Goal: Task Accomplishment & Management: Manage account settings

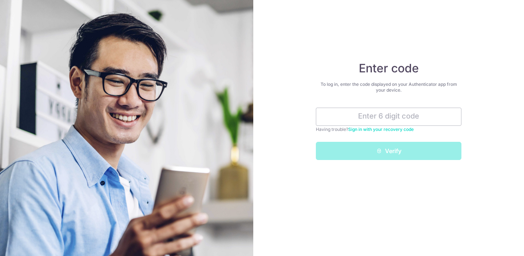
click at [380, 189] on div "Enter code To log in, enter the code displayed on your Authenticator app from y…" at bounding box center [388, 128] width 271 height 256
click at [371, 115] on input "text" at bounding box center [388, 117] width 145 height 18
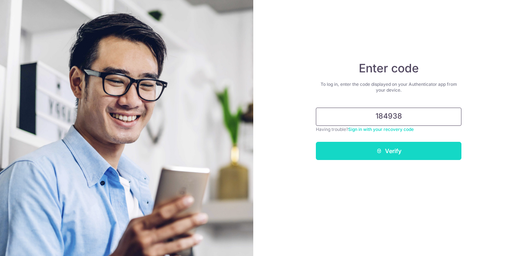
type input "184938"
click at [382, 148] on button "Verify" at bounding box center [388, 151] width 145 height 18
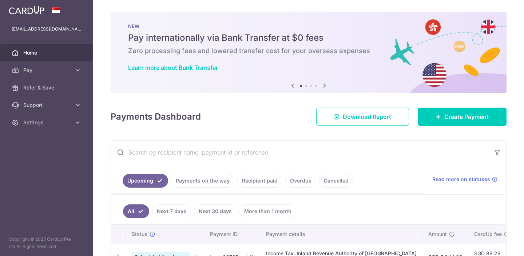
click at [381, 179] on ul "Upcoming Payments on the way Recipient paid Overdue Cancelled" at bounding box center [267, 178] width 312 height 29
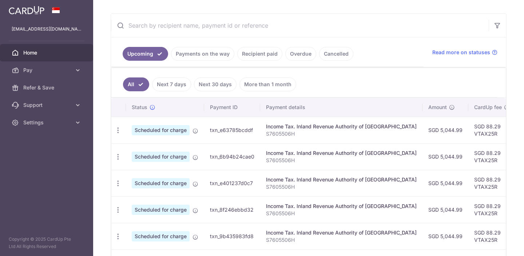
scroll to position [133, 0]
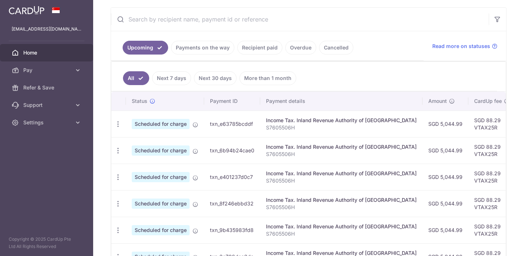
click at [249, 129] on td "txn_e63785bcddf" at bounding box center [232, 124] width 56 height 27
click at [118, 123] on icon "button" at bounding box center [118, 124] width 8 height 8
click at [135, 142] on span "Update payment" at bounding box center [156, 144] width 49 height 9
radio input "true"
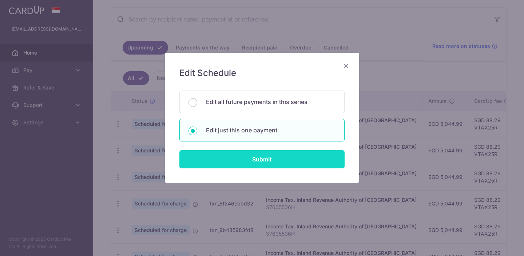
click at [209, 155] on input "Submit" at bounding box center [261, 159] width 165 height 18
radio input "true"
type input "5,044.99"
type input "24/08/2025"
type input "S7605506H"
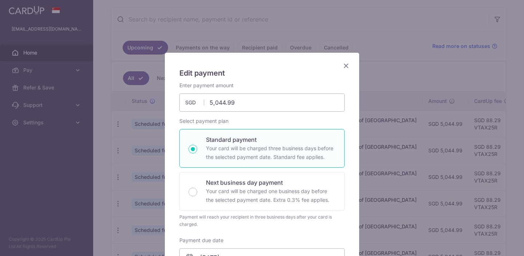
type input "VTAX25R"
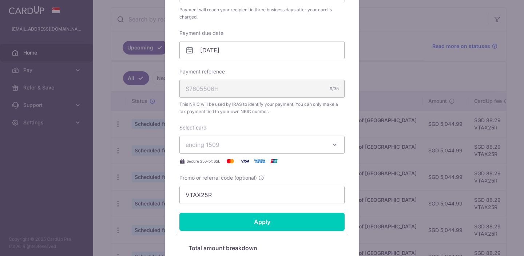
scroll to position [231, 0]
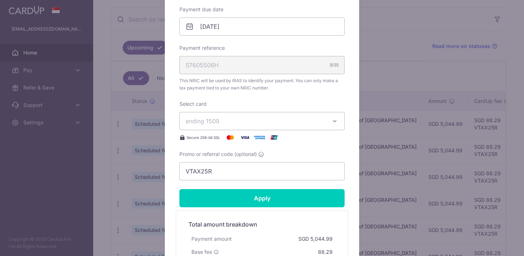
click at [301, 120] on span "ending 1509" at bounding box center [255, 121] width 140 height 9
click at [221, 151] on span "**** 4634" at bounding box center [217, 155] width 28 height 9
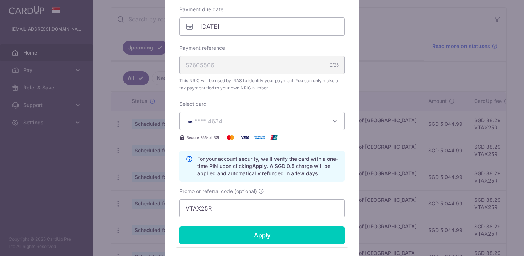
click at [346, 188] on div "Edit payment By clicking apply, you will make changes to all payments to Inland…" at bounding box center [262, 82] width 194 height 521
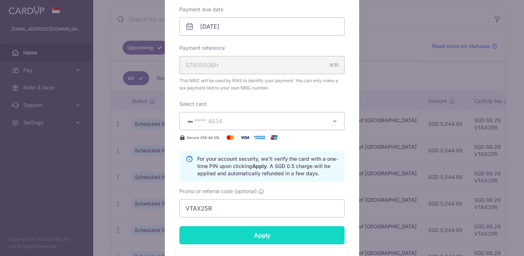
click at [289, 237] on input "Apply" at bounding box center [261, 235] width 165 height 18
type input "Successfully Applied"
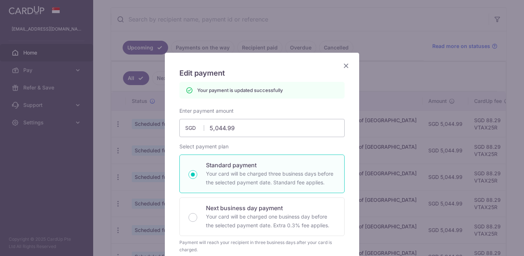
scroll to position [0, 0]
click at [344, 66] on icon "Close" at bounding box center [345, 65] width 9 height 9
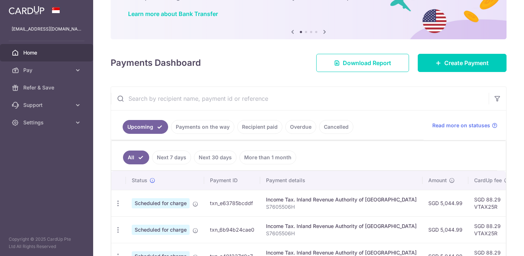
scroll to position [58, 0]
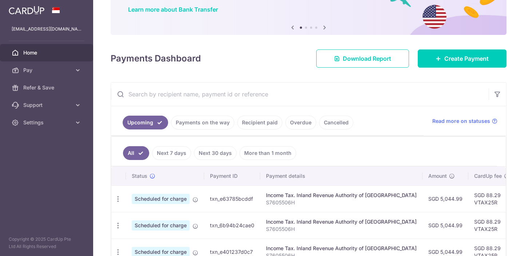
click at [319, 205] on p "S7605506H" at bounding box center [341, 202] width 151 height 7
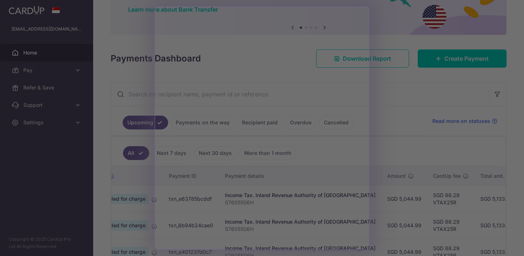
scroll to position [0, 57]
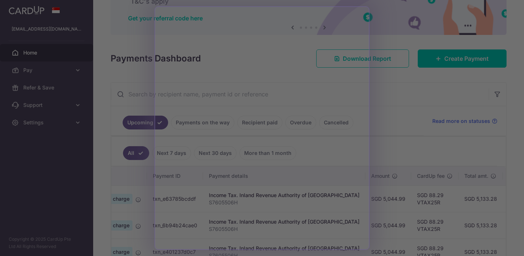
click at [383, 126] on div at bounding box center [264, 129] width 529 height 259
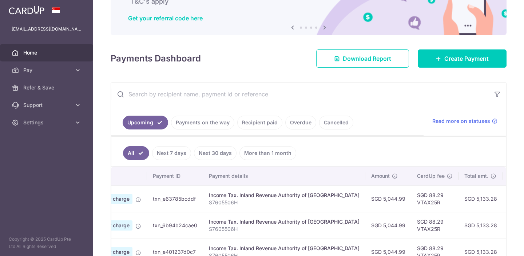
click at [313, 204] on p "S7605506H" at bounding box center [284, 202] width 151 height 7
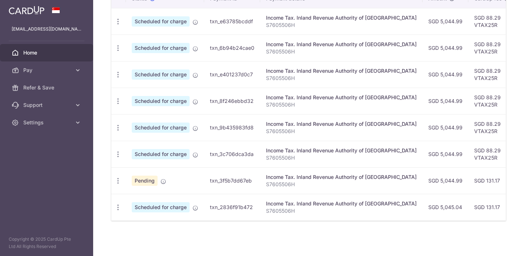
scroll to position [0, 0]
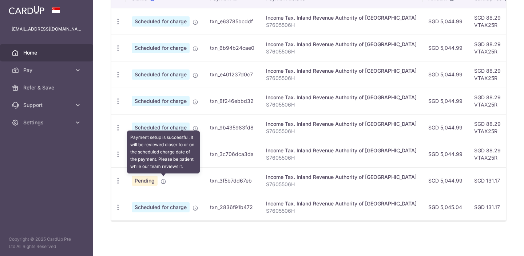
click at [163, 181] on icon at bounding box center [163, 182] width 6 height 6
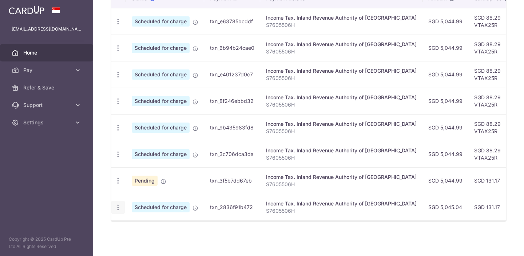
click at [117, 25] on icon "button" at bounding box center [118, 22] width 8 height 8
click at [325, 30] on td "Income Tax. Inland Revenue Authority of Singapore S7605506H" at bounding box center [341, 21] width 162 height 27
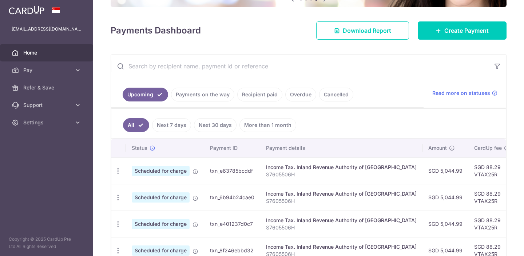
scroll to position [94, 0]
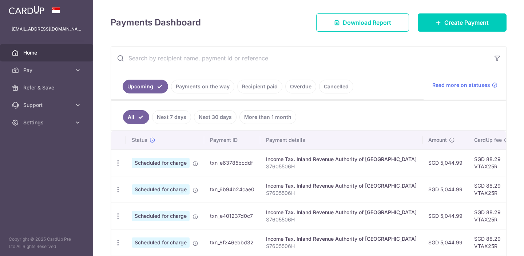
click at [349, 170] on td "Income Tax. Inland Revenue Authority of Singapore S7605506H" at bounding box center [341, 162] width 162 height 27
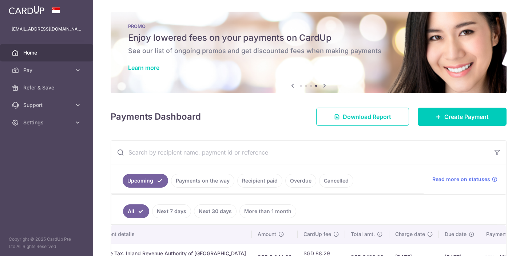
scroll to position [0, 0]
click at [48, 125] on span "Settings" at bounding box center [47, 122] width 48 height 7
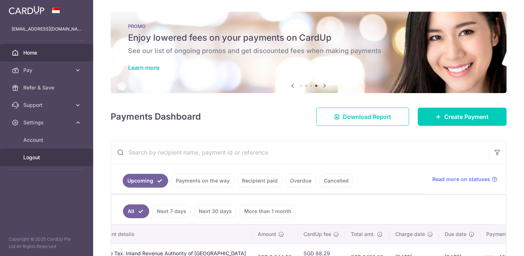
click at [39, 159] on span "Logout" at bounding box center [47, 157] width 48 height 7
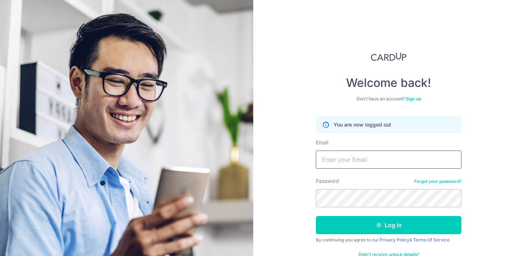
type input "khoo_rob@yahoo.com"
click at [388, 225] on button "Log in" at bounding box center [388, 225] width 145 height 18
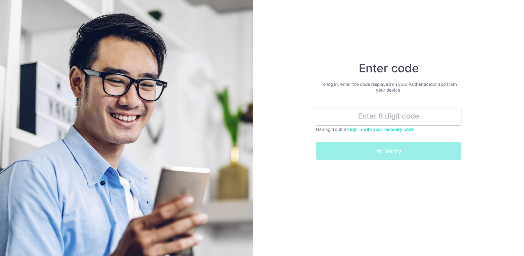
click at [353, 224] on div "Enter code To log in, enter the code displayed on your Authenticator app from y…" at bounding box center [388, 128] width 271 height 256
